Goal: Transaction & Acquisition: Download file/media

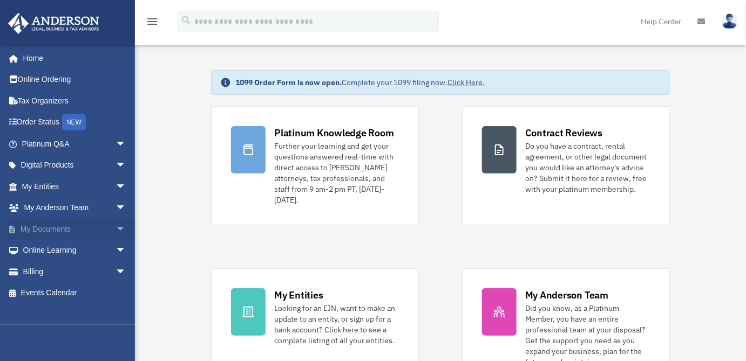
click at [58, 232] on link "My Documents arrow_drop_down" at bounding box center [75, 230] width 135 height 22
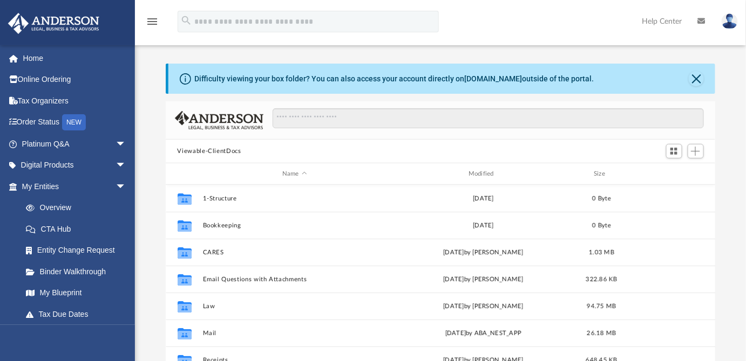
scroll to position [237, 542]
click at [693, 78] on button "Close" at bounding box center [695, 78] width 15 height 15
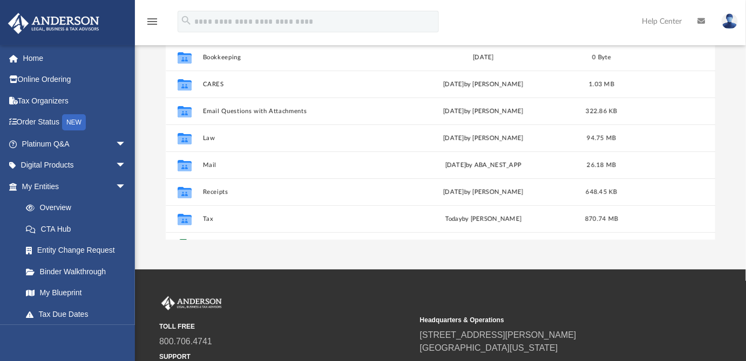
scroll to position [156, 0]
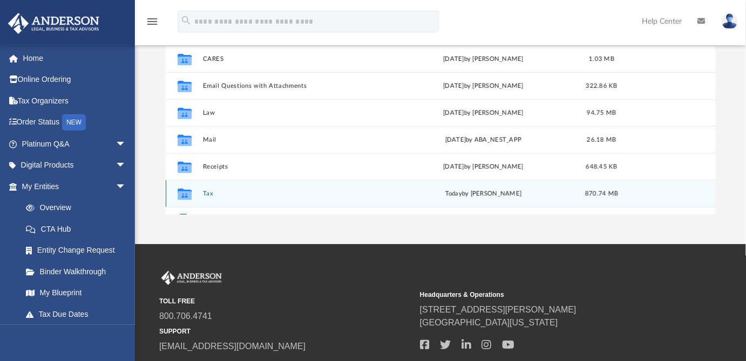
click at [207, 196] on button "Tax" at bounding box center [294, 193] width 184 height 7
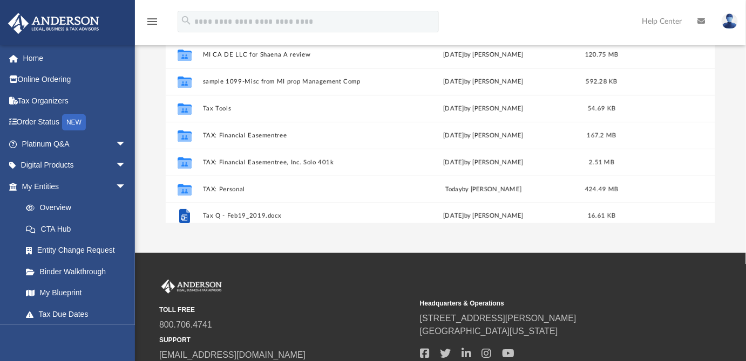
scroll to position [18, 0]
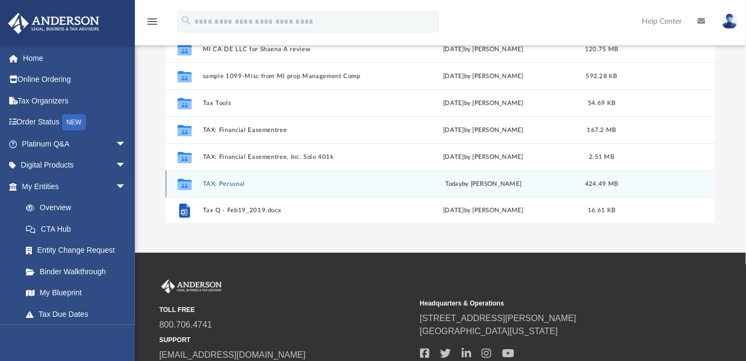
click at [236, 185] on button "TAX: Personal" at bounding box center [294, 184] width 184 height 7
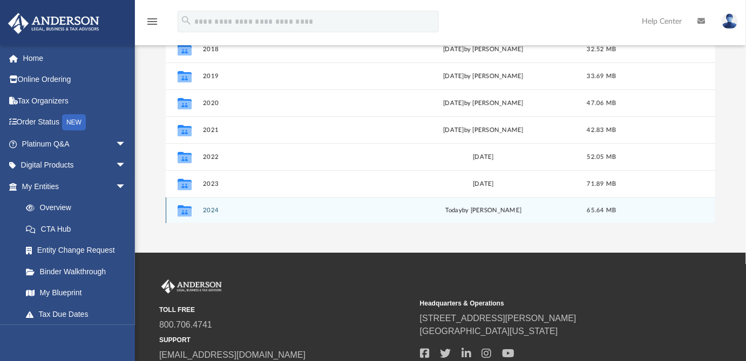
click at [212, 210] on button "2024" at bounding box center [294, 210] width 184 height 7
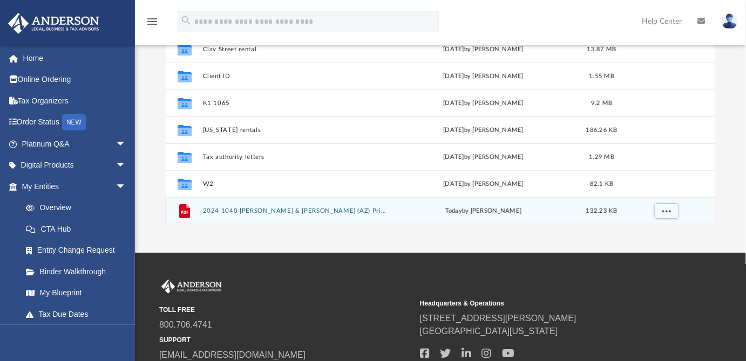
scroll to position [0, 0]
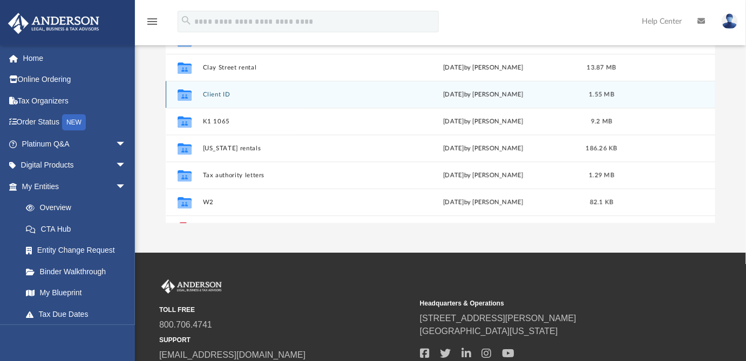
click at [705, 99] on div "Collaborated Folder Client ID Mon Aug 11 2025 by Chester Lee 1.55 MB" at bounding box center [441, 94] width 550 height 27
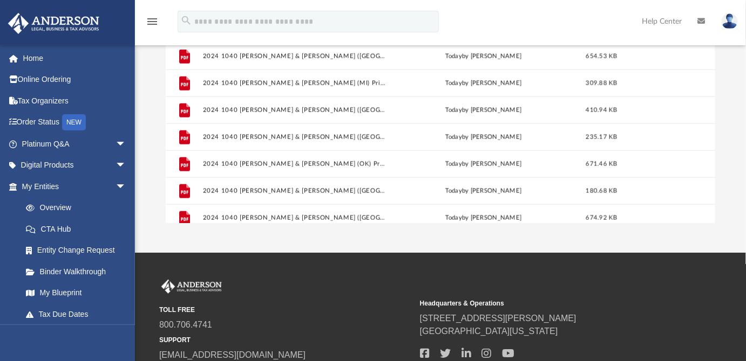
scroll to position [396, 0]
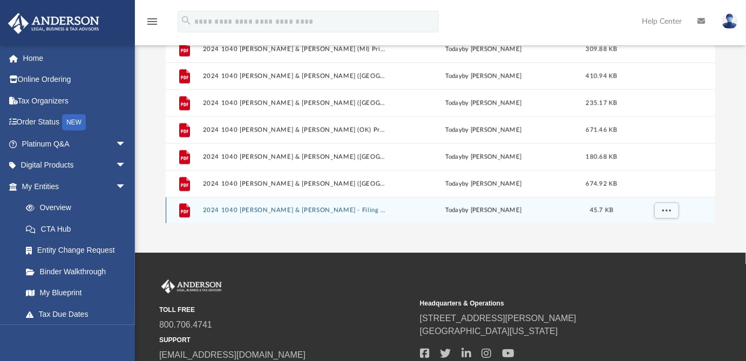
click at [339, 210] on button "2024 1040 Lee, Chester & Wendy - Filing Instructions.pdf" at bounding box center [294, 210] width 184 height 7
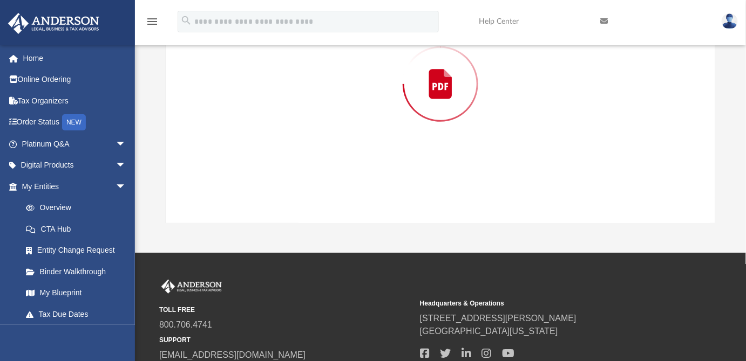
scroll to position [64, 0]
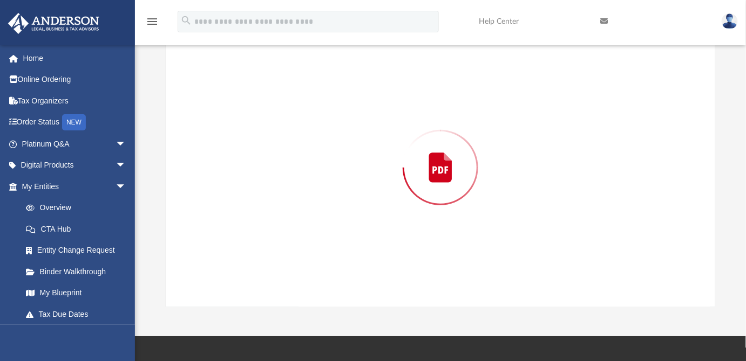
click at [339, 210] on div "Preview" at bounding box center [441, 168] width 550 height 278
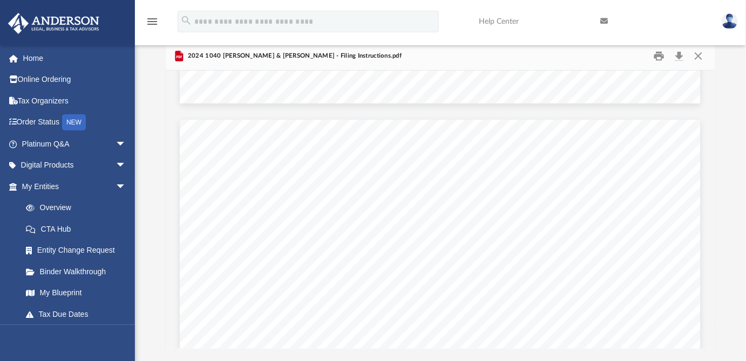
scroll to position [0, 0]
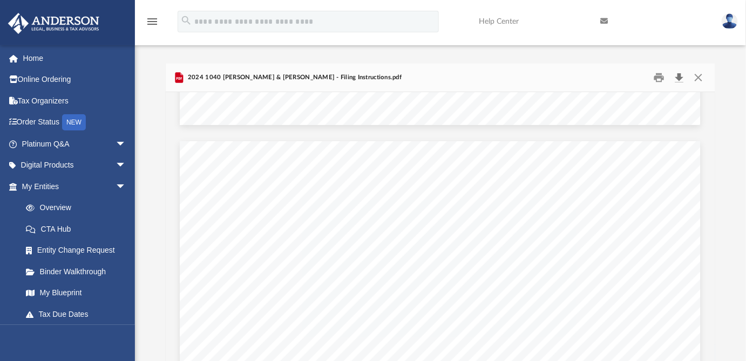
click at [679, 77] on button "Download" at bounding box center [679, 78] width 19 height 17
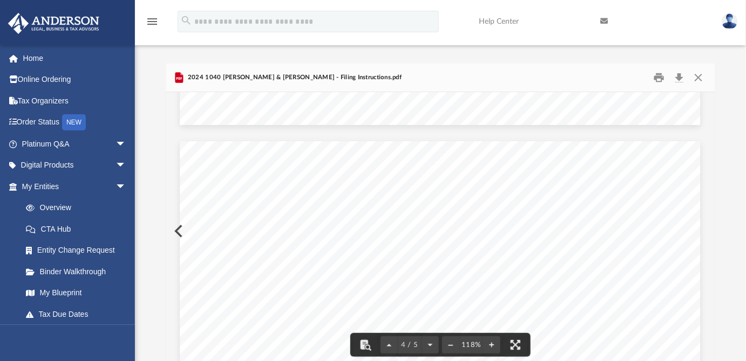
scroll to position [2475, 0]
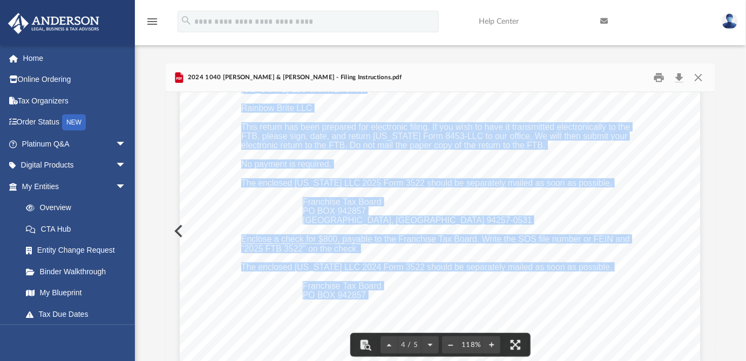
drag, startPoint x: 713, startPoint y: 297, endPoint x: 712, endPoint y: 291, distance: 6.0
click at [712, 291] on body "X Get a chance to win 6 months of Platinum for free just by filling out this su…" at bounding box center [373, 296] width 746 height 593
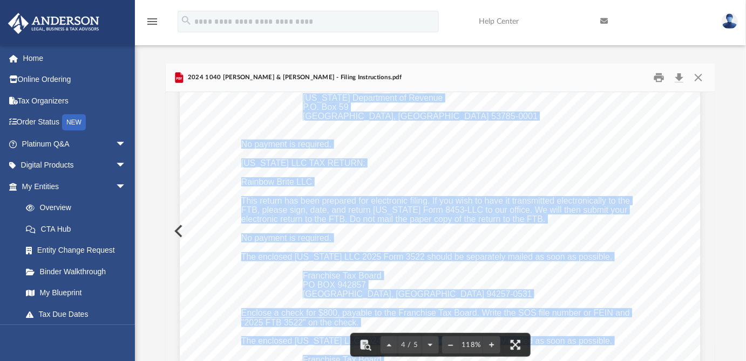
scroll to position [2338, 0]
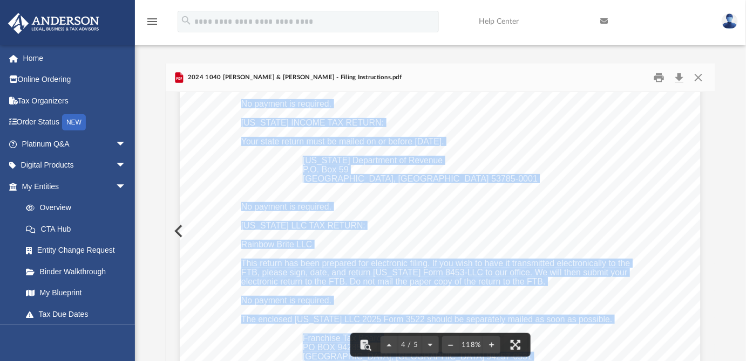
click at [648, 264] on div "Your state return must be mailed on or before October 15, 2025. Oklahoma Tax Co…" at bounding box center [440, 169] width 521 height 674
click at [360, 223] on span "CALIFORNIA LLC TAX RETURN:" at bounding box center [303, 226] width 124 height 9
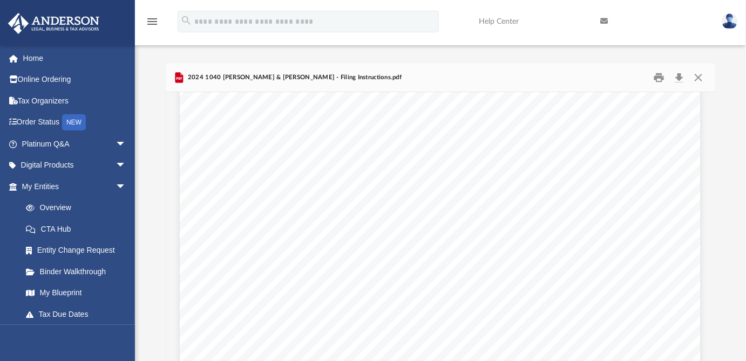
scroll to position [0, 0]
click at [698, 78] on button "Close" at bounding box center [697, 78] width 19 height 17
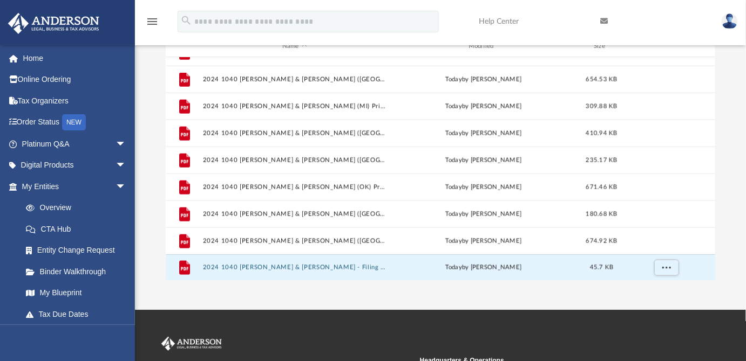
scroll to position [88, 0]
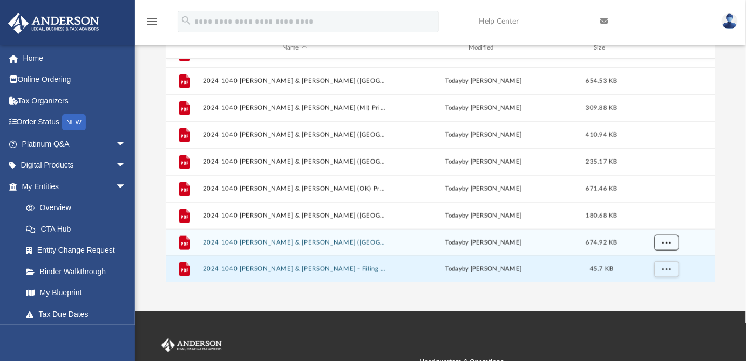
click at [667, 242] on span "More options" at bounding box center [665, 243] width 9 height 6
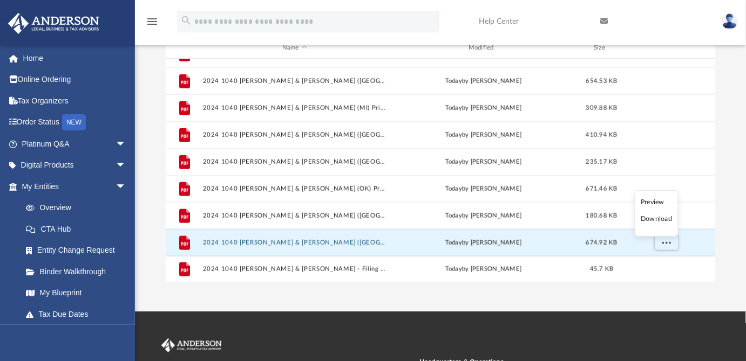
click at [657, 219] on li "Download" at bounding box center [655, 219] width 31 height 11
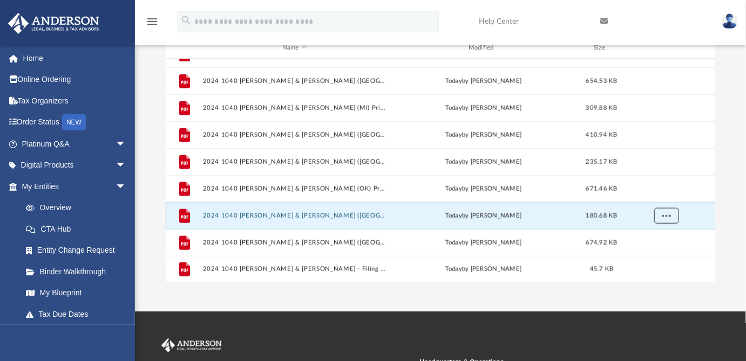
click at [666, 216] on span "More options" at bounding box center [665, 216] width 9 height 6
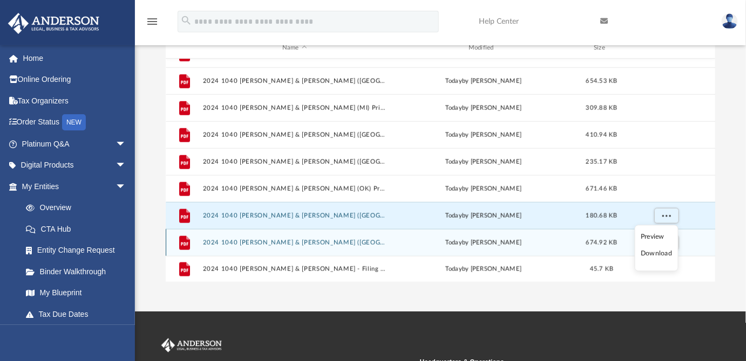
click at [653, 255] on li "Download" at bounding box center [655, 254] width 31 height 11
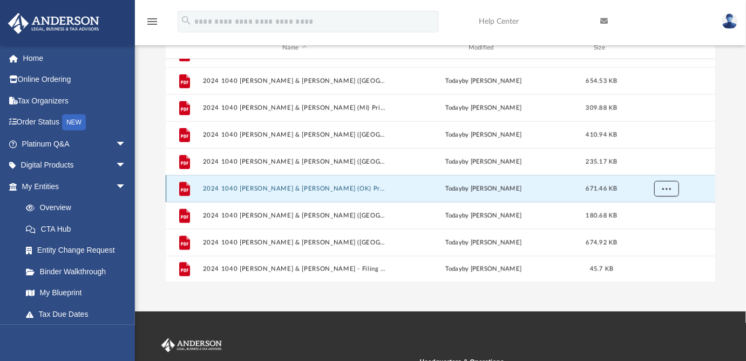
click at [666, 187] on span "More options" at bounding box center [665, 189] width 9 height 6
click at [650, 229] on li "Download" at bounding box center [655, 227] width 31 height 11
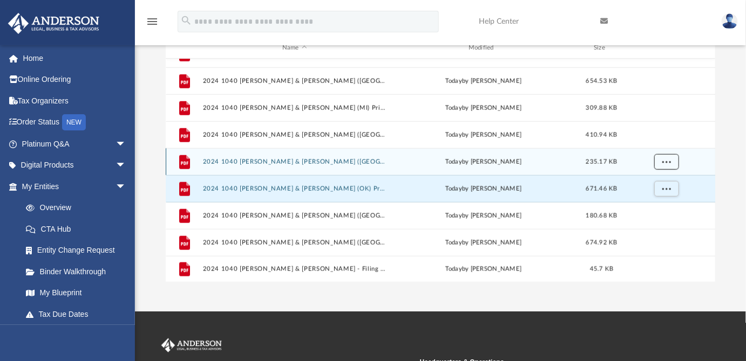
click at [661, 162] on button "More options" at bounding box center [665, 162] width 25 height 16
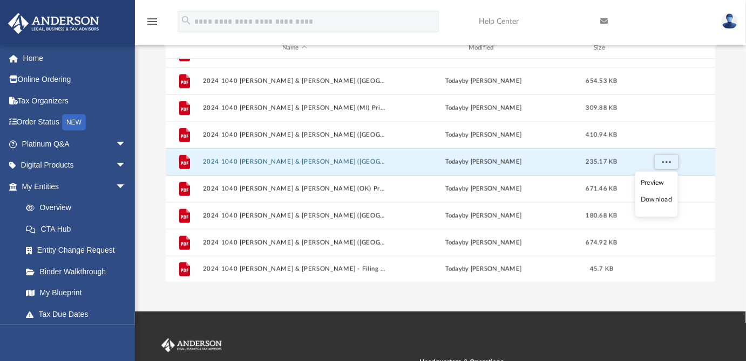
click at [651, 201] on li "Download" at bounding box center [655, 200] width 31 height 11
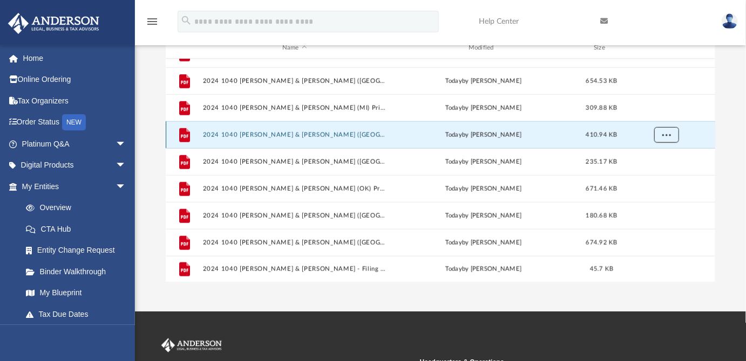
click at [663, 135] on span "More options" at bounding box center [665, 135] width 9 height 6
click at [647, 177] on li "Download" at bounding box center [655, 173] width 31 height 11
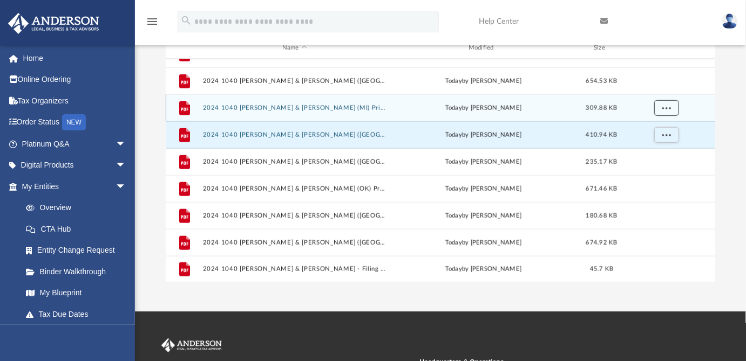
click at [661, 110] on button "More options" at bounding box center [665, 108] width 25 height 16
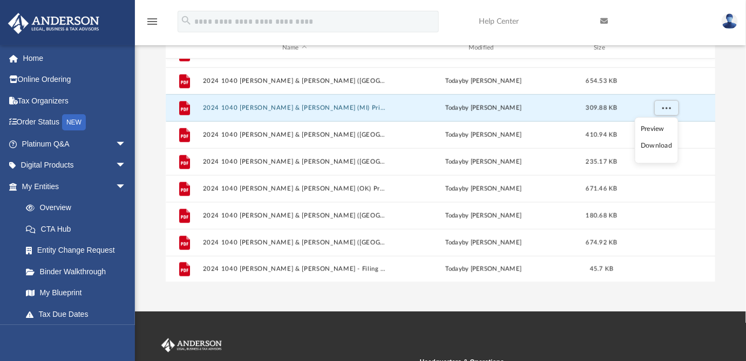
click at [653, 150] on li "Download" at bounding box center [655, 146] width 31 height 11
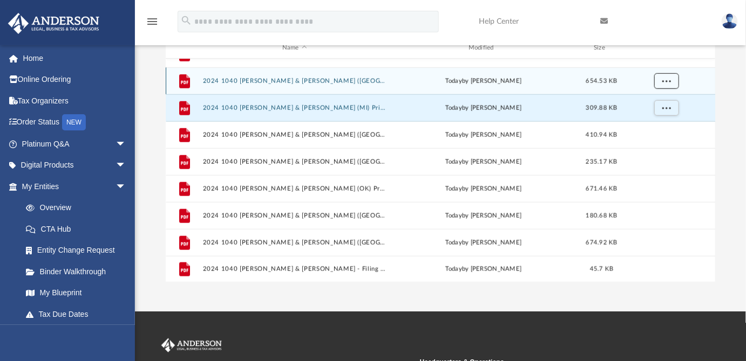
click at [663, 79] on span "More options" at bounding box center [665, 81] width 9 height 6
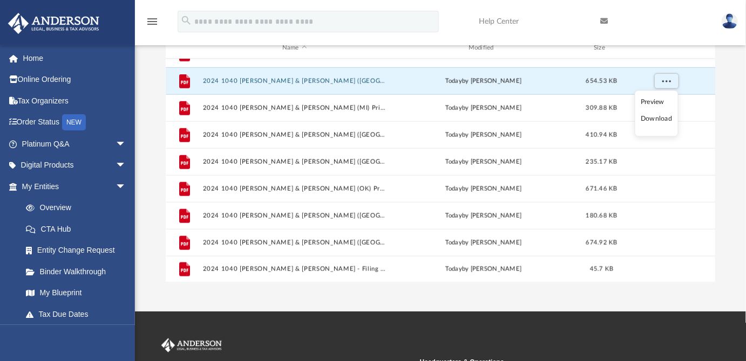
click at [654, 121] on li "Download" at bounding box center [655, 119] width 31 height 11
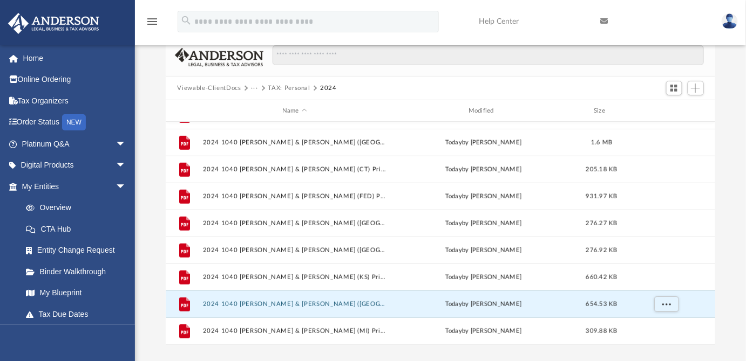
scroll to position [223, 0]
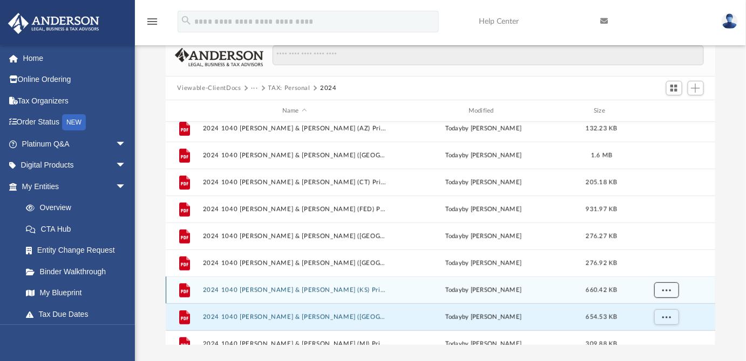
click at [665, 287] on span "More options" at bounding box center [665, 290] width 9 height 6
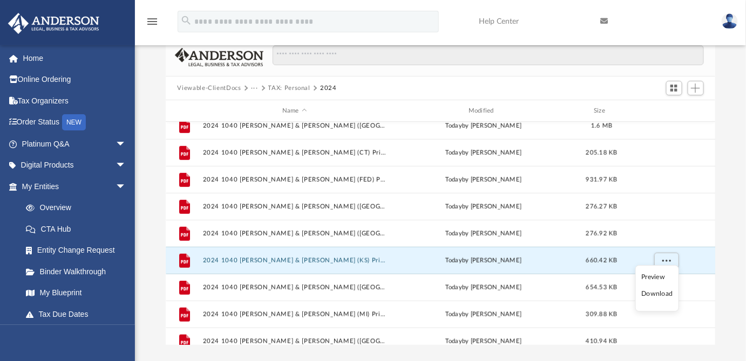
scroll to position [270, 0]
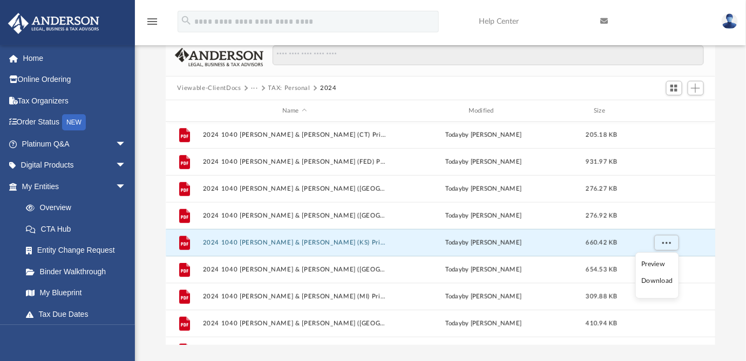
click at [661, 282] on li "Download" at bounding box center [657, 281] width 31 height 11
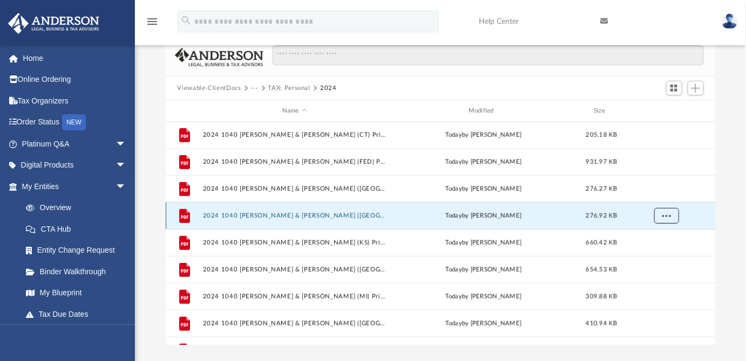
click at [667, 213] on span "More options" at bounding box center [665, 216] width 9 height 6
click at [655, 253] on li "Download" at bounding box center [655, 254] width 31 height 11
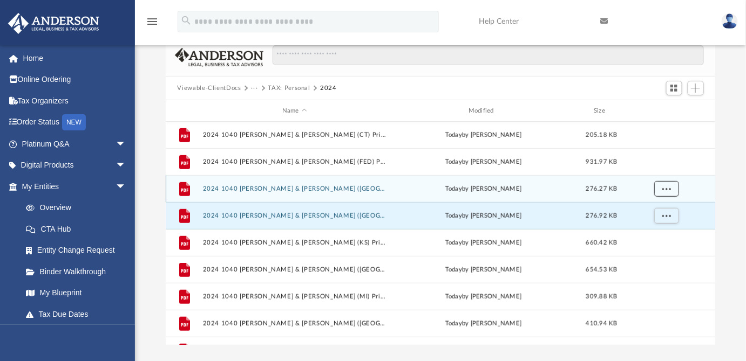
click at [669, 187] on span "More options" at bounding box center [665, 189] width 9 height 6
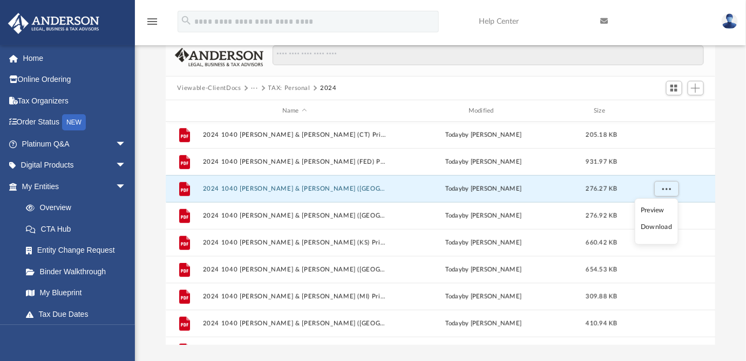
click at [652, 226] on li "Download" at bounding box center [655, 227] width 31 height 11
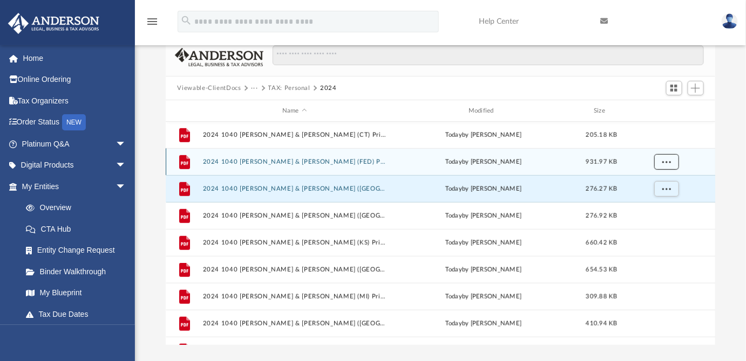
click at [667, 159] on span "More options" at bounding box center [665, 162] width 9 height 6
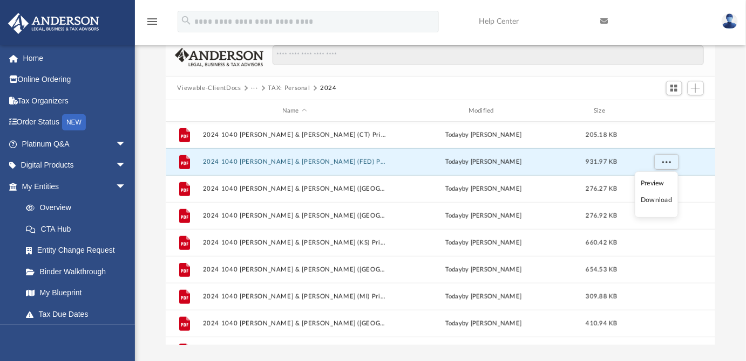
click at [650, 199] on li "Download" at bounding box center [655, 200] width 31 height 11
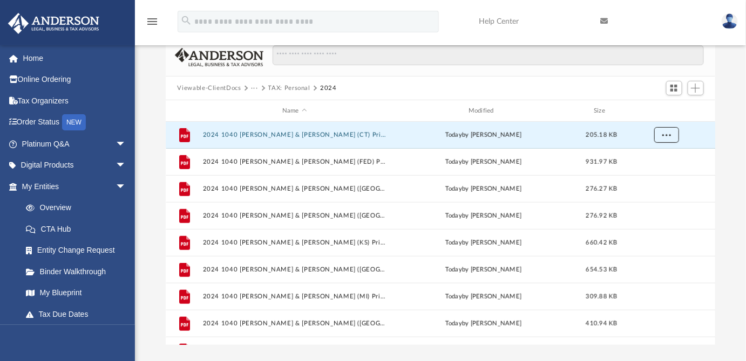
click at [665, 133] on div "File 2024 1040 Lee, Chester & Wendy (CA) Print, Sign, Mail.pdf today by Alex Pr…" at bounding box center [441, 234] width 550 height 224
click at [664, 133] on span "More options" at bounding box center [665, 135] width 9 height 6
click at [648, 172] on li "Download" at bounding box center [655, 173] width 31 height 11
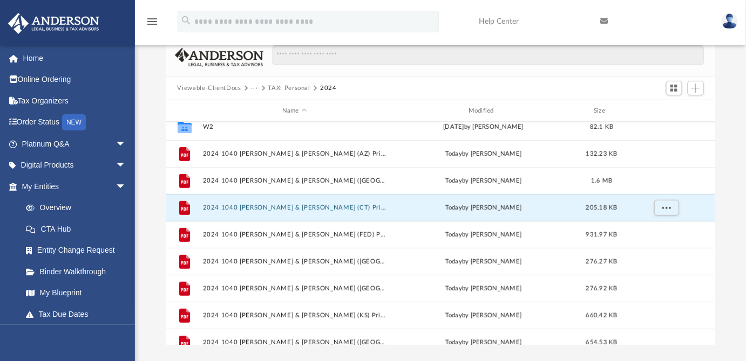
scroll to position [113, 0]
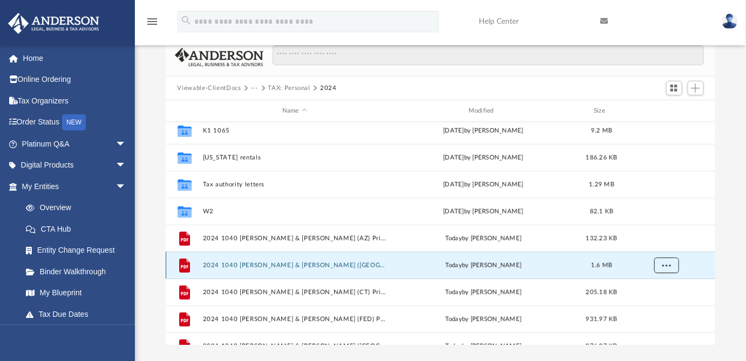
click at [662, 262] on span "More options" at bounding box center [665, 265] width 9 height 6
click at [647, 302] on li "Download" at bounding box center [655, 303] width 31 height 11
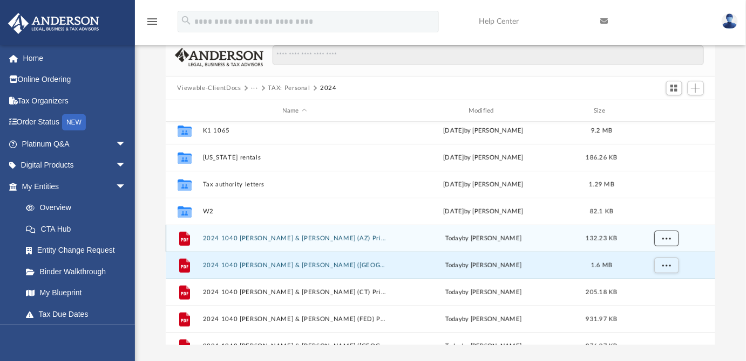
click at [666, 239] on span "More options" at bounding box center [665, 238] width 9 height 6
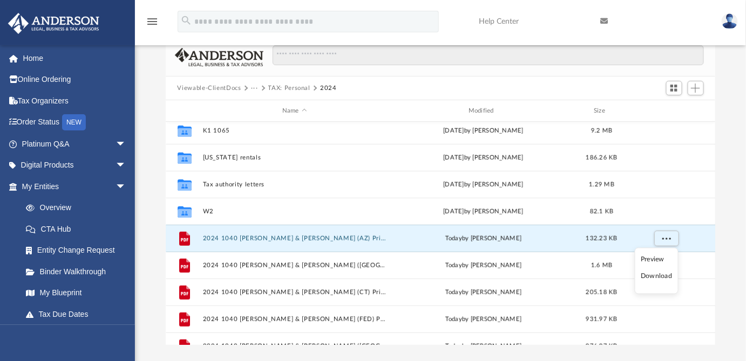
click at [652, 277] on li "Download" at bounding box center [655, 276] width 31 height 11
